Goal: Browse casually

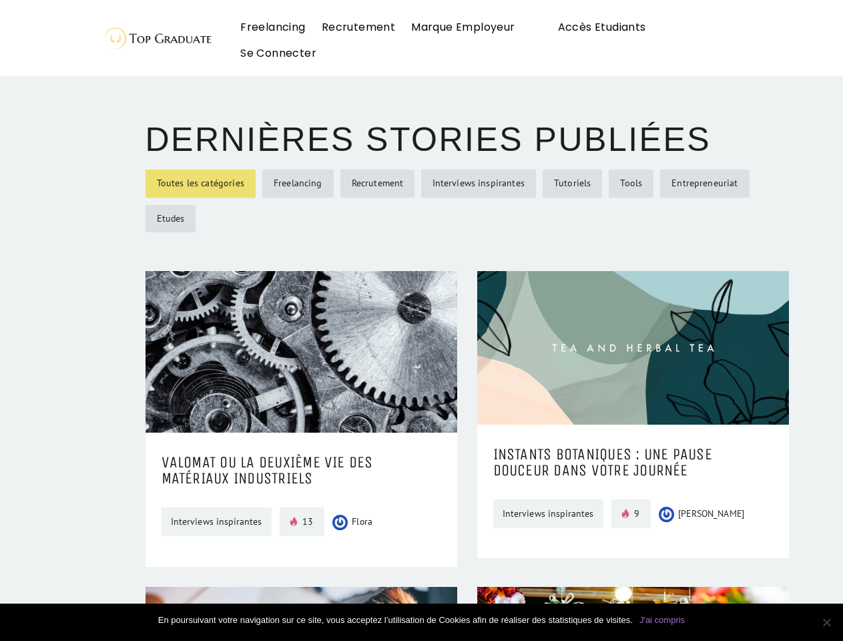
click at [120, 23] on img at bounding box center [156, 38] width 113 height 31
click at [662, 620] on link "J'ai compris" at bounding box center [662, 620] width 45 height 13
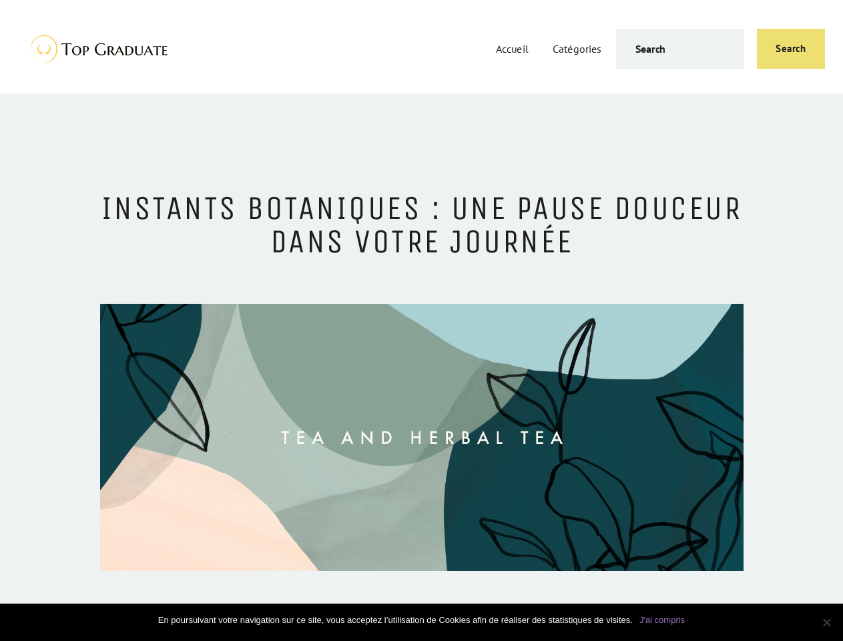
click at [656, 49] on input "text" at bounding box center [680, 49] width 128 height 40
click at [791, 49] on button "Search" at bounding box center [791, 49] width 68 height 40
click at [662, 620] on link "J'ai compris" at bounding box center [662, 620] width 45 height 13
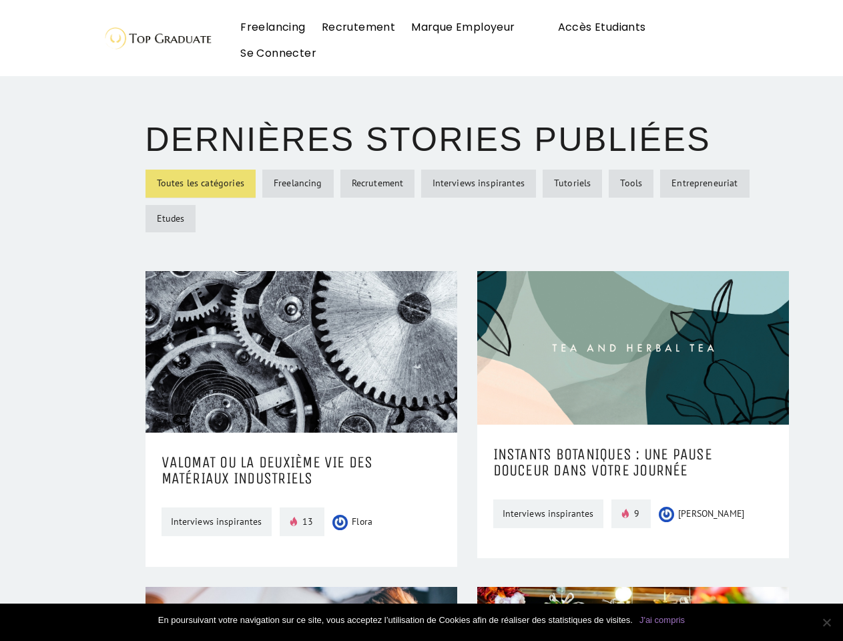
click at [120, 23] on img at bounding box center [156, 38] width 113 height 31
click at [662, 620] on link "J'ai compris" at bounding box center [662, 620] width 45 height 13
